Goal: Task Accomplishment & Management: Manage account settings

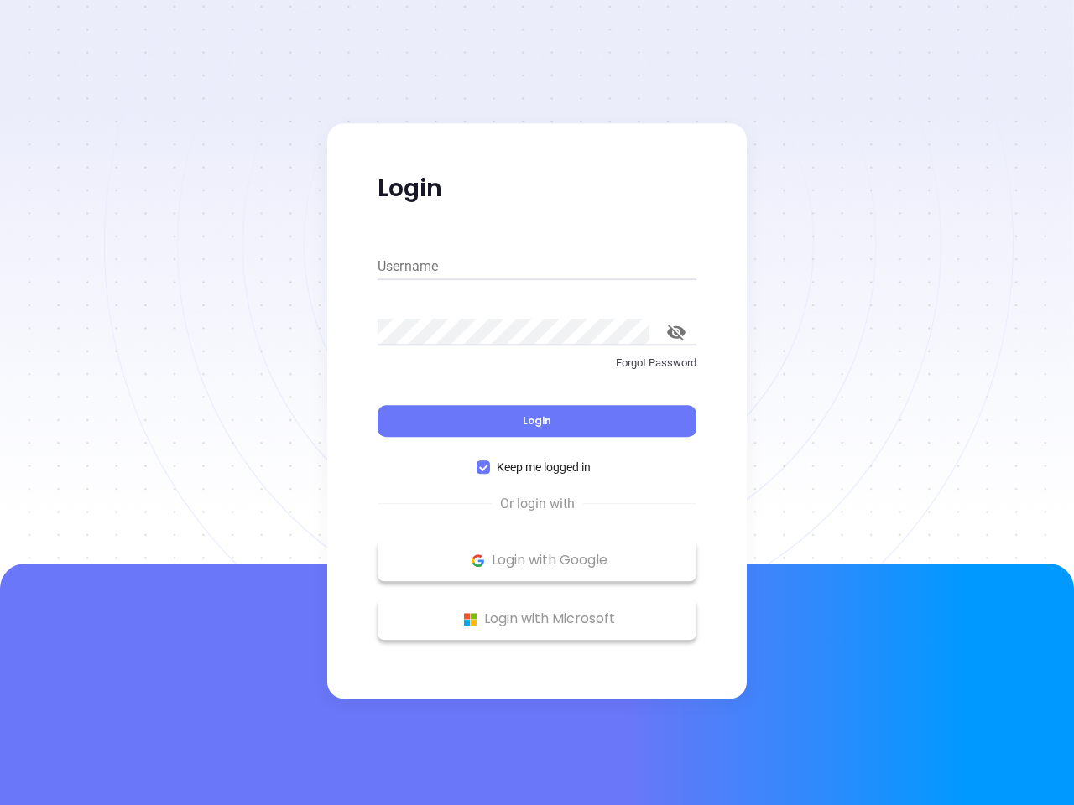
click at [537, 403] on div "Login" at bounding box center [536, 411] width 319 height 52
click at [537, 267] on input "Username" at bounding box center [536, 266] width 319 height 27
click at [676, 332] on icon "toggle password visibility" at bounding box center [676, 333] width 18 height 16
click at [537, 421] on span "Login" at bounding box center [537, 421] width 29 height 14
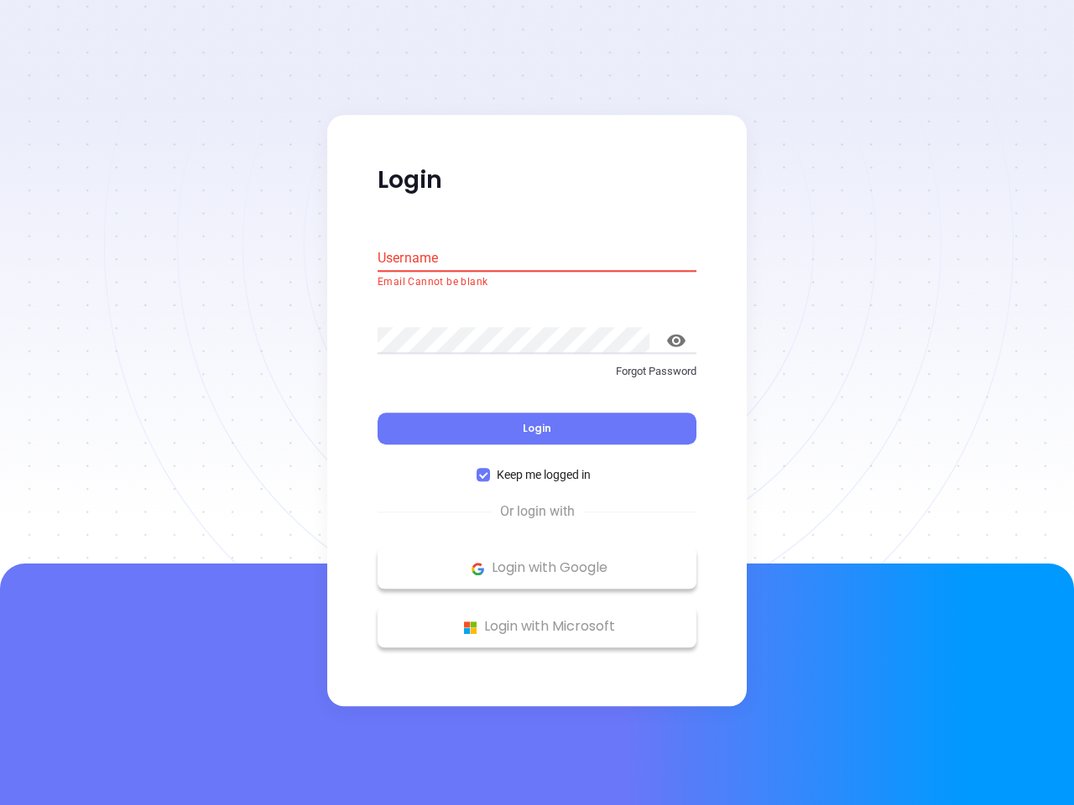
click at [537, 467] on span "Keep me logged in" at bounding box center [543, 475] width 107 height 18
click at [490, 469] on input "Keep me logged in" at bounding box center [482, 475] width 13 height 13
checkbox input "false"
click at [537, 560] on p "Login with Google" at bounding box center [537, 568] width 302 height 25
click at [537, 619] on p "Login with Microsoft" at bounding box center [537, 627] width 302 height 25
